Goal: Transaction & Acquisition: Obtain resource

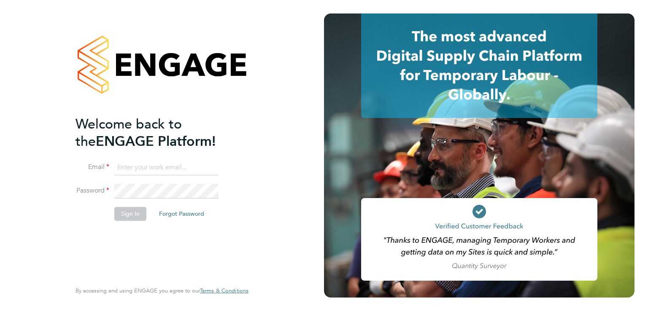
click at [157, 167] on input at bounding box center [166, 167] width 104 height 15
type input "[EMAIL_ADDRESS][DOMAIN_NAME]"
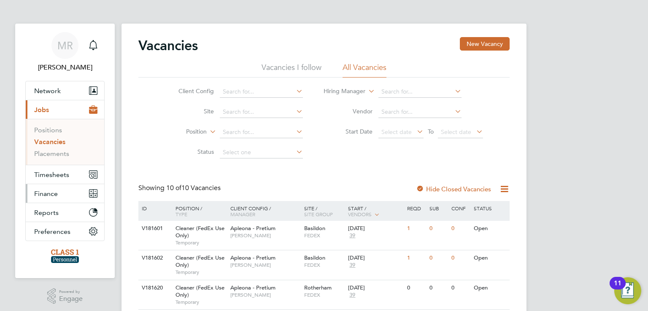
click at [78, 192] on button "Finance" at bounding box center [65, 193] width 78 height 19
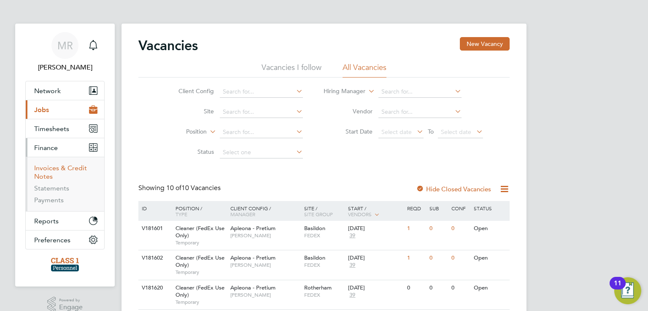
click at [67, 166] on link "Invoices & Credit Notes" at bounding box center [60, 172] width 53 height 16
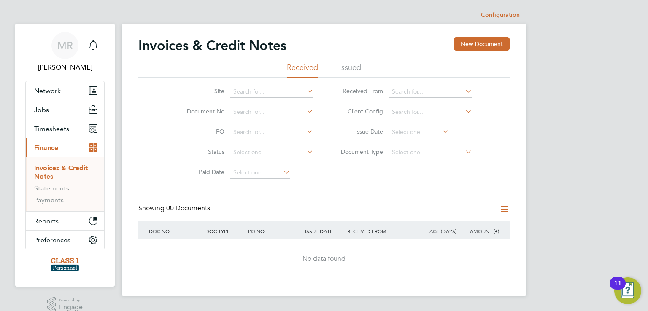
click at [347, 62] on li "Issued" at bounding box center [350, 69] width 22 height 15
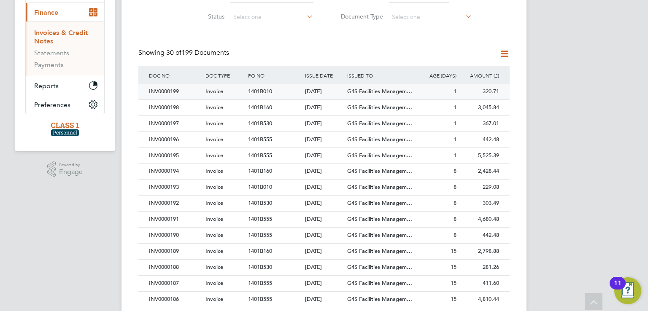
click at [170, 88] on div "INV0000199" at bounding box center [175, 92] width 56 height 16
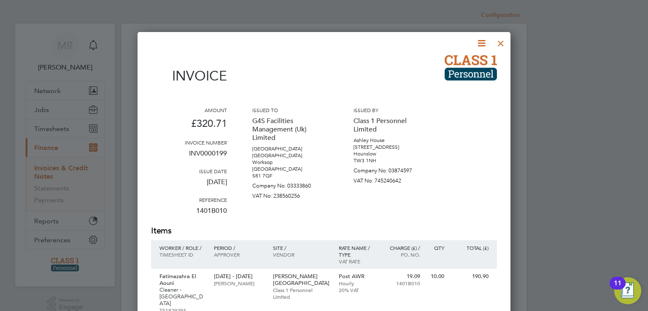
click at [504, 47] on div at bounding box center [500, 41] width 15 height 15
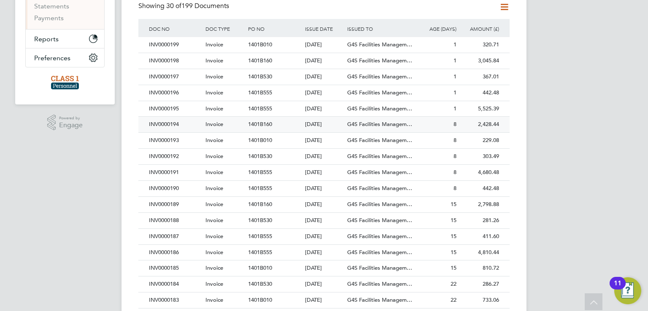
click at [170, 128] on div "INV0000194" at bounding box center [175, 125] width 56 height 16
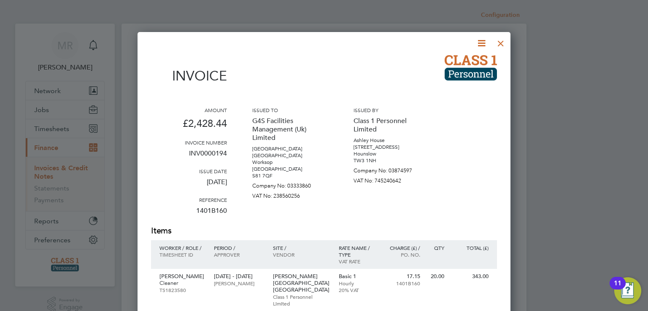
click at [500, 43] on div at bounding box center [500, 41] width 15 height 15
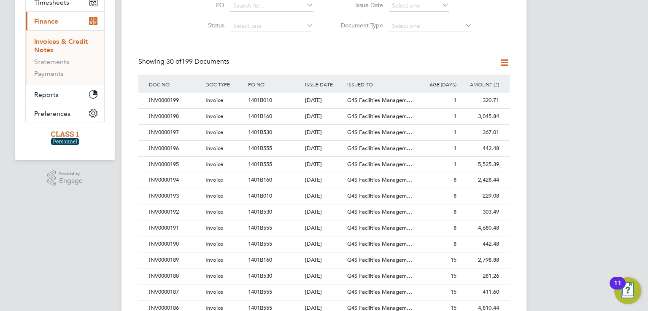
scroll to position [152, 0]
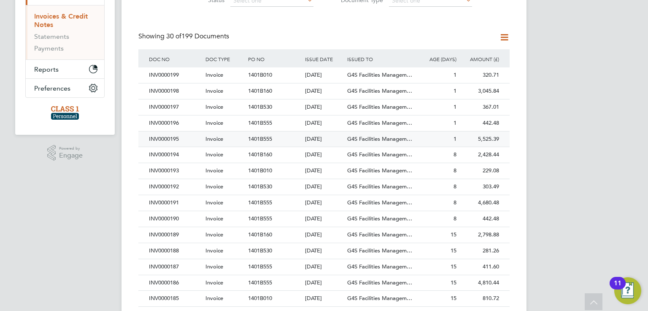
click at [182, 137] on div "INV0000195" at bounding box center [175, 140] width 56 height 16
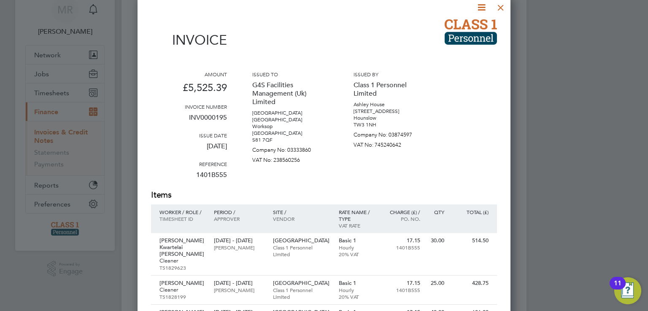
scroll to position [35, 0]
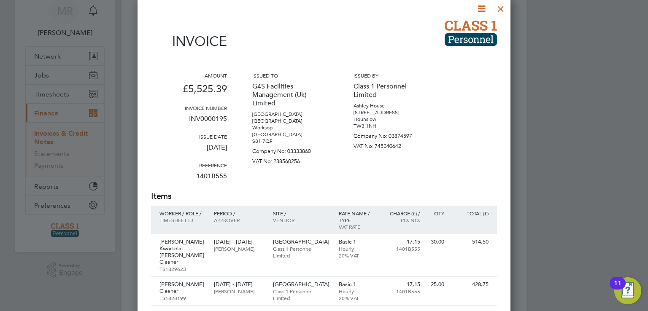
click at [479, 8] on icon at bounding box center [481, 8] width 11 height 11
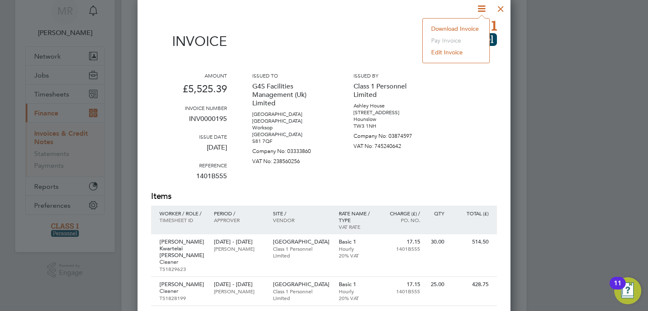
click at [465, 25] on li "Download Invoice" at bounding box center [456, 29] width 58 height 12
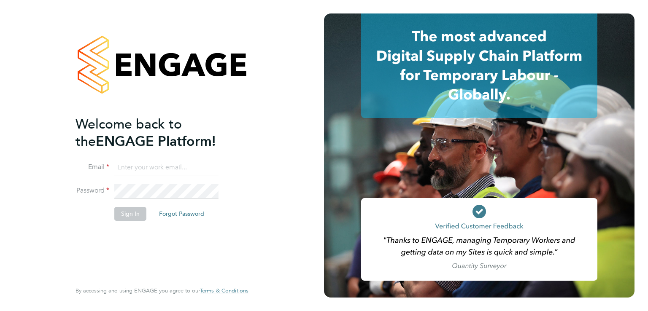
click at [150, 171] on input at bounding box center [166, 167] width 104 height 15
type input "[EMAIL_ADDRESS][DOMAIN_NAME]"
drag, startPoint x: 134, startPoint y: 217, endPoint x: 44, endPoint y: 185, distance: 96.0
click at [40, 183] on div "Welcome back to the ENGAGE Platform! Email [EMAIL_ADDRESS][DOMAIN_NAME] Passwor…" at bounding box center [162, 155] width 324 height 311
click at [126, 211] on button "Sign In" at bounding box center [130, 213] width 32 height 13
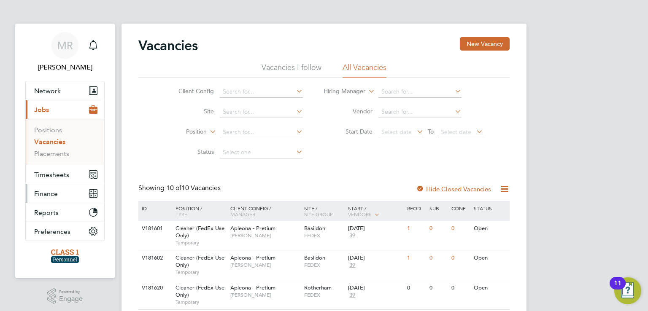
click at [56, 194] on span "Finance" at bounding box center [46, 194] width 24 height 8
click at [62, 196] on button "Finance" at bounding box center [65, 193] width 78 height 19
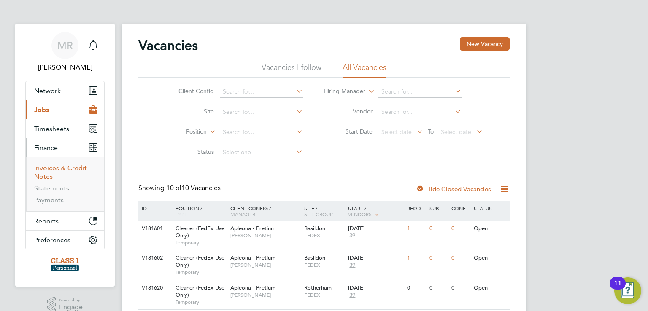
click at [74, 165] on link "Invoices & Credit Notes" at bounding box center [60, 172] width 53 height 16
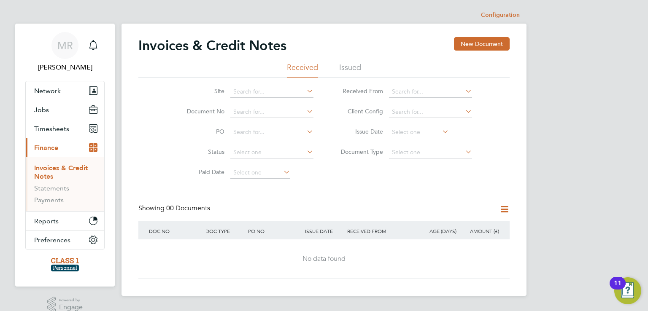
click at [347, 72] on li "Issued" at bounding box center [350, 69] width 22 height 15
